Goal: Check status: Check status

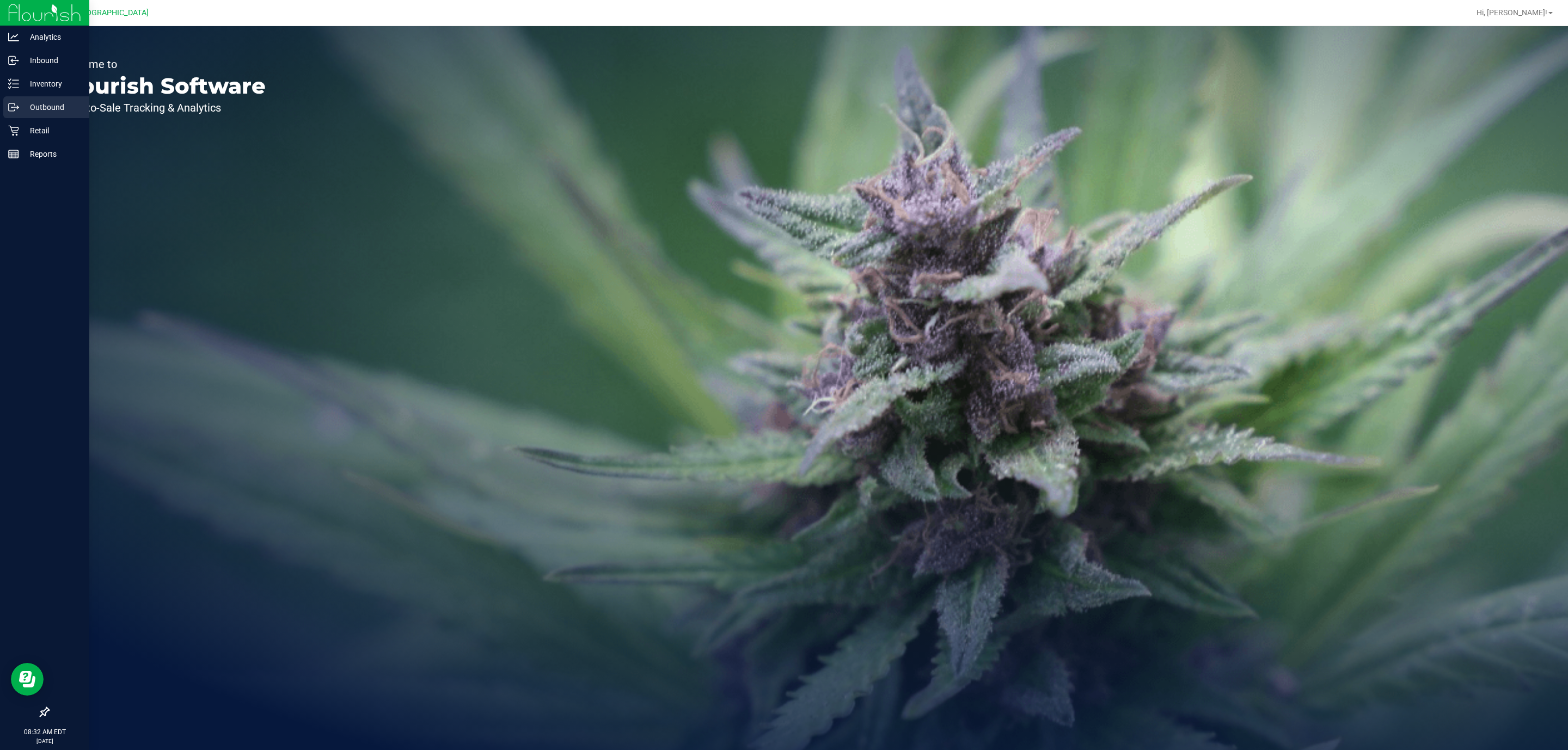
click at [28, 117] on div "Outbound" at bounding box center [46, 107] width 86 height 22
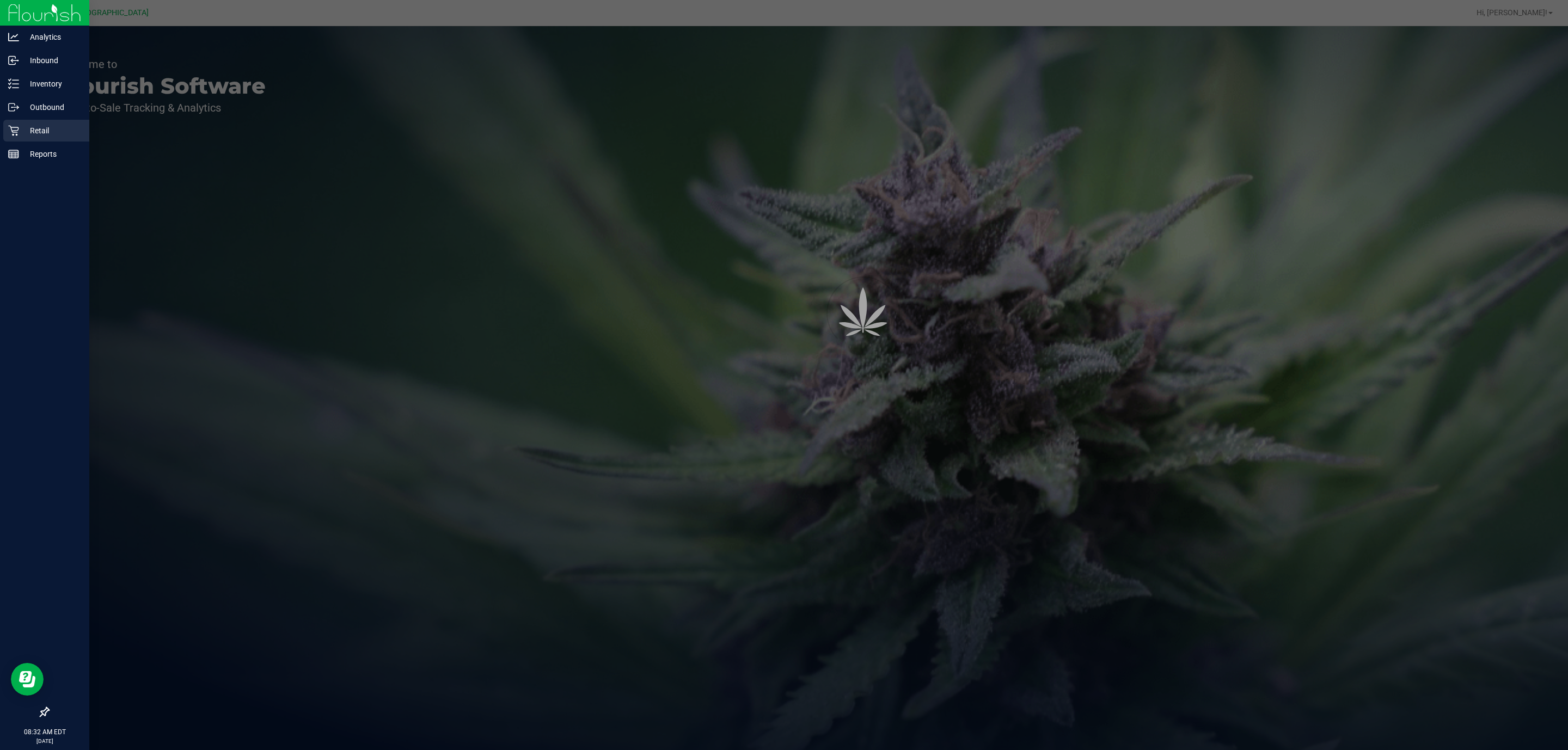
click at [37, 131] on p "Retail" at bounding box center [52, 131] width 66 height 13
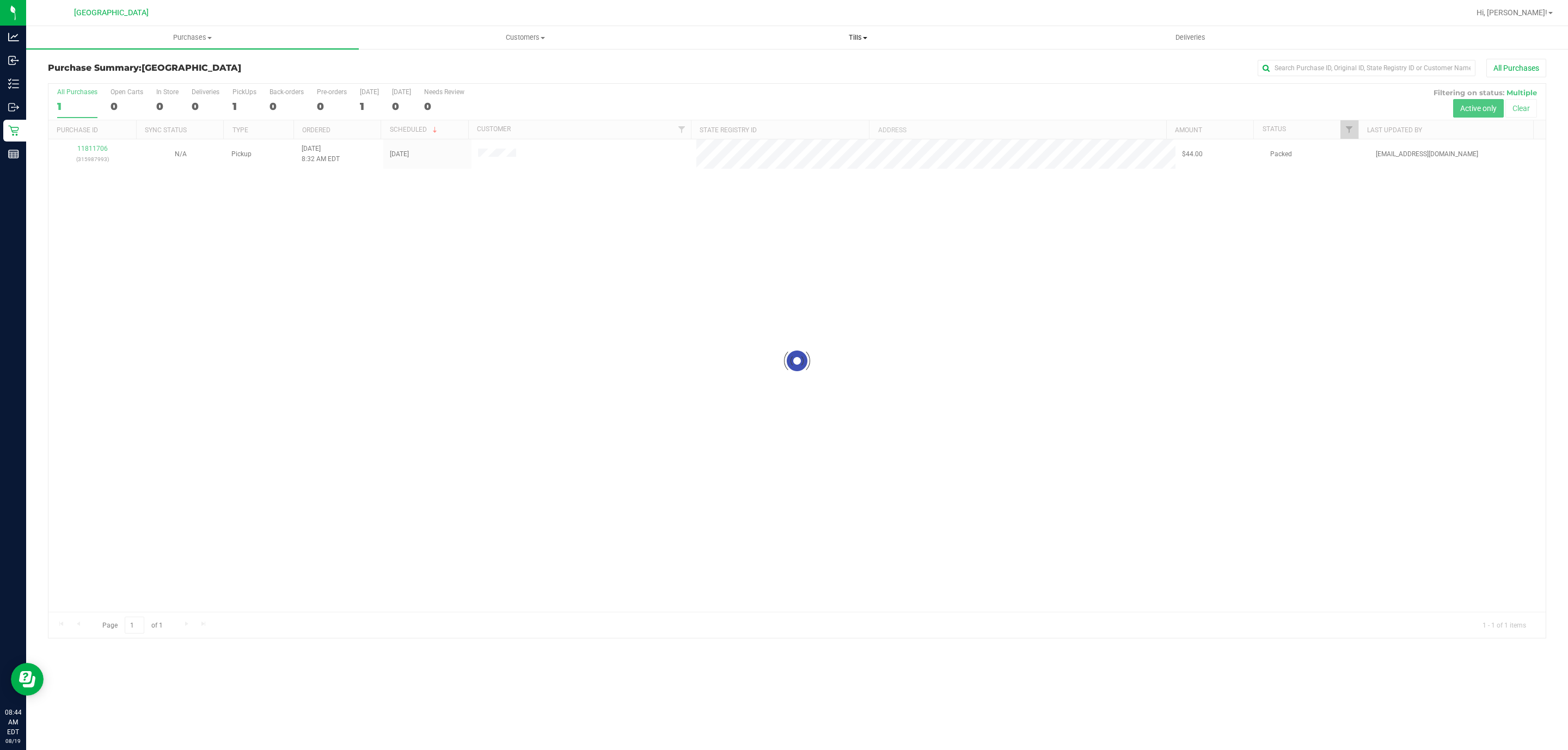
click at [846, 35] on span "Tills" at bounding box center [858, 37] width 331 height 10
click at [838, 60] on li "Manage tills" at bounding box center [858, 66] width 333 height 13
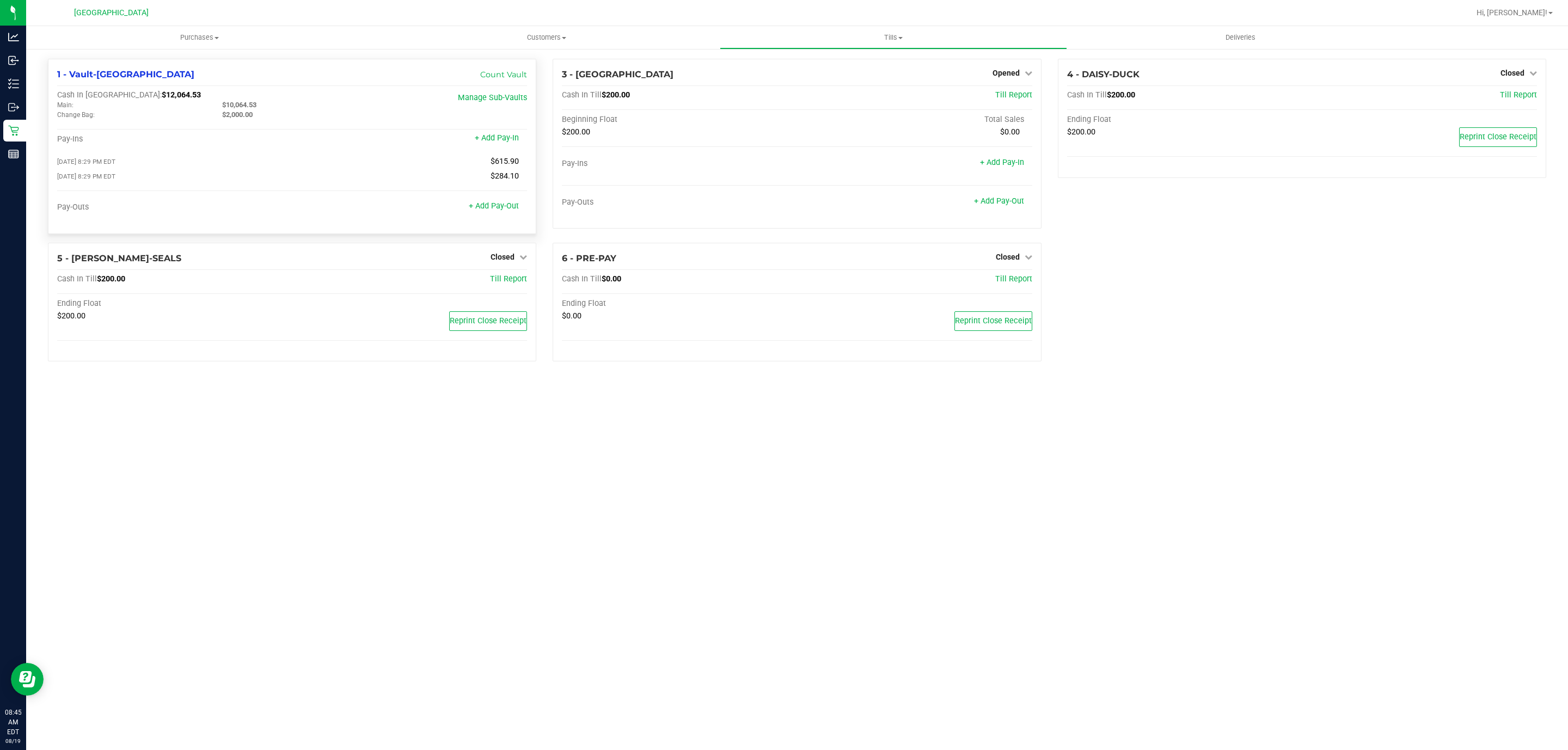
click at [87, 77] on span "1 - Vault-[GEOGRAPHIC_DATA]" at bounding box center [125, 74] width 138 height 11
click at [162, 98] on span "$12,064.53" at bounding box center [181, 95] width 39 height 10
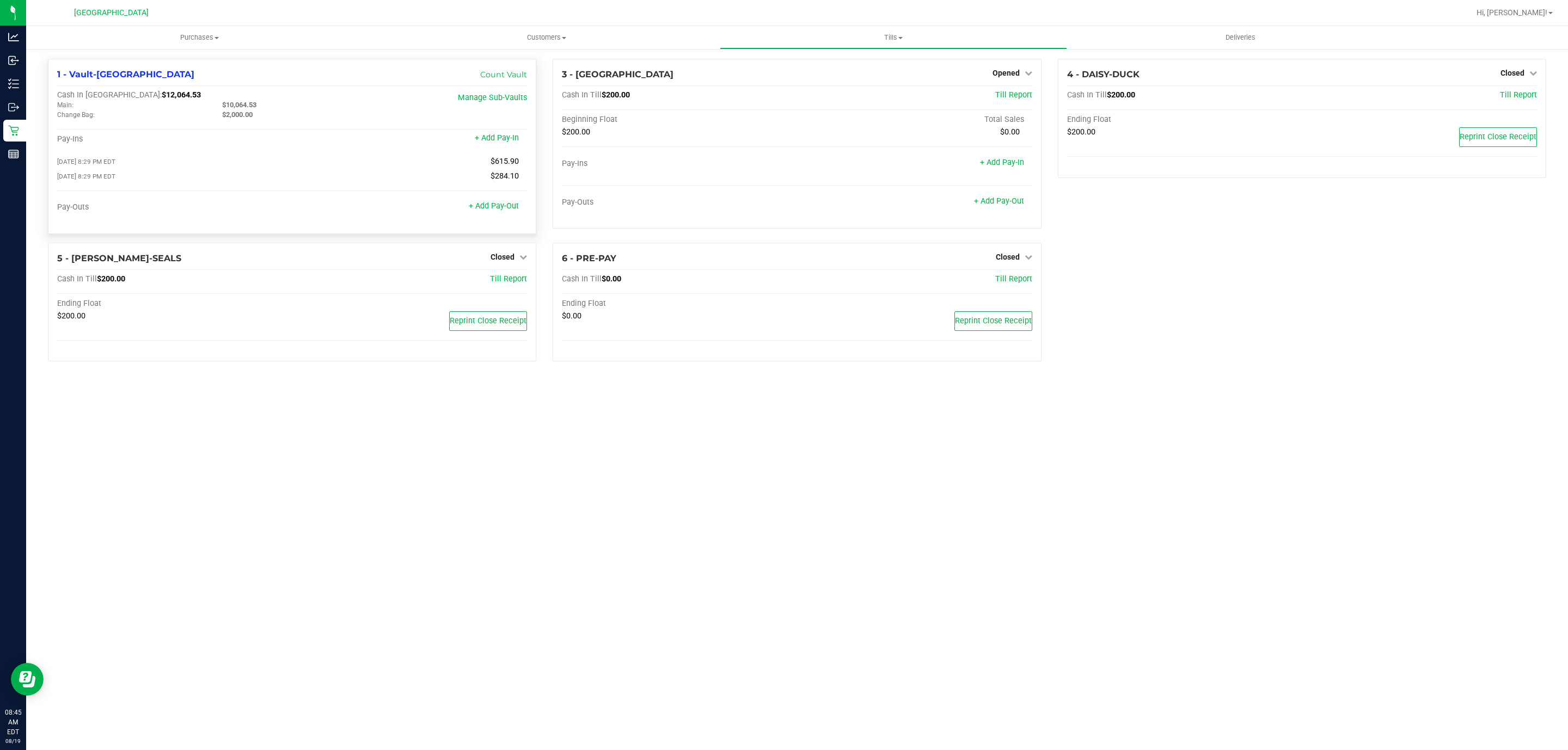
click at [162, 97] on span "$12,064.53" at bounding box center [181, 95] width 39 height 10
copy span "12,064.53"
